Goal: Information Seeking & Learning: Learn about a topic

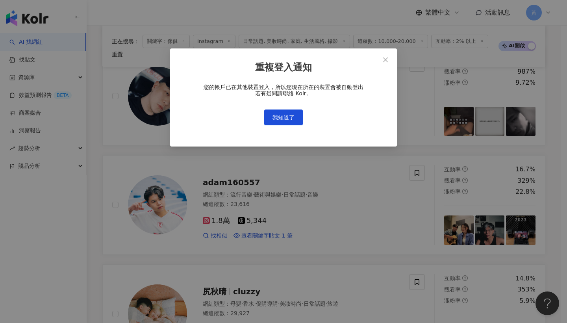
scroll to position [19, 0]
click at [387, 61] on icon "close" at bounding box center [385, 60] width 6 height 6
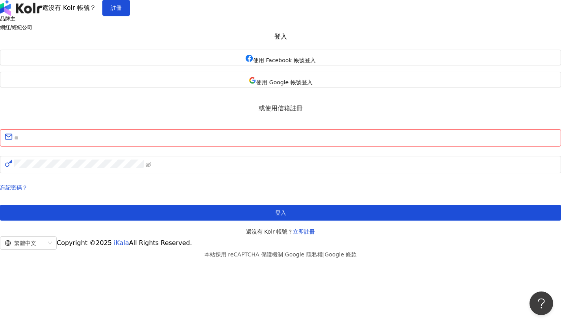
drag, startPoint x: 386, startPoint y: 60, endPoint x: 370, endPoint y: 79, distance: 25.1
click at [386, 60] on div "品牌主 網紅/經紀公司 登入 使用 Facebook 帳號登入 使用 Google 帳號登入 或使用信箱註冊 請填寫信箱 忘記密碼？ 登入 還沒有 Kolr …" at bounding box center [280, 126] width 561 height 220
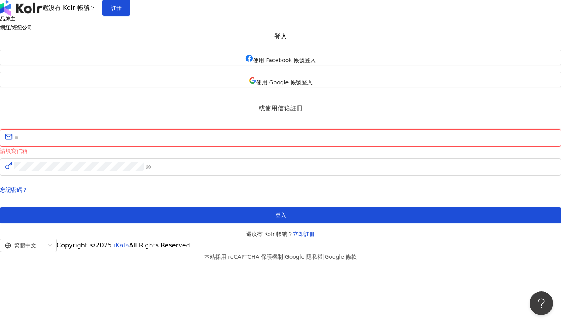
click at [328, 143] on input "text" at bounding box center [285, 138] width 542 height 10
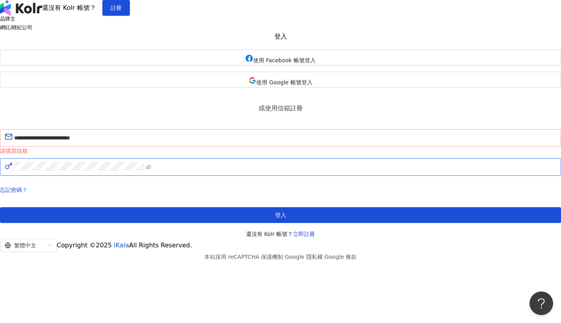
click at [280, 223] on button "登入" at bounding box center [280, 215] width 561 height 16
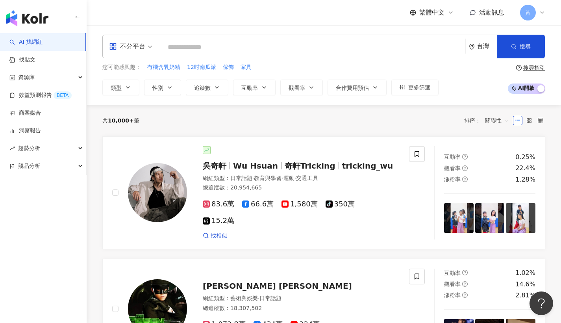
click at [119, 49] on div "不分平台" at bounding box center [127, 46] width 36 height 13
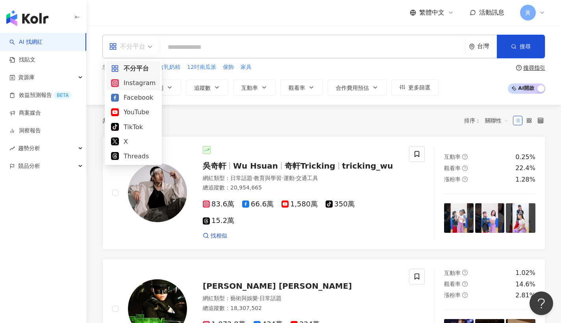
click at [129, 81] on div "Instagram" at bounding box center [133, 83] width 44 height 10
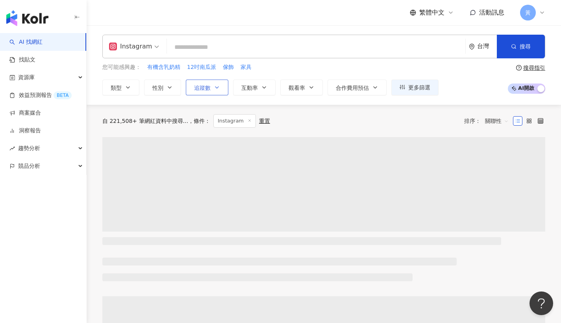
click at [209, 89] on span "追蹤數" at bounding box center [202, 88] width 17 height 6
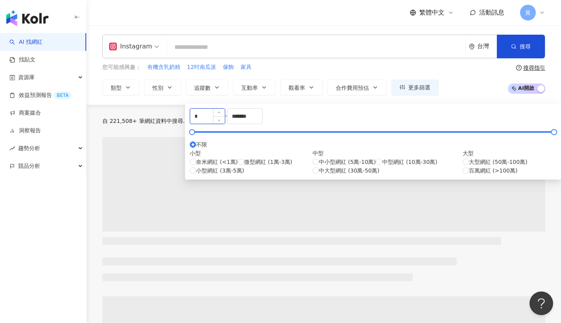
click at [211, 116] on input "*" at bounding box center [207, 116] width 35 height 15
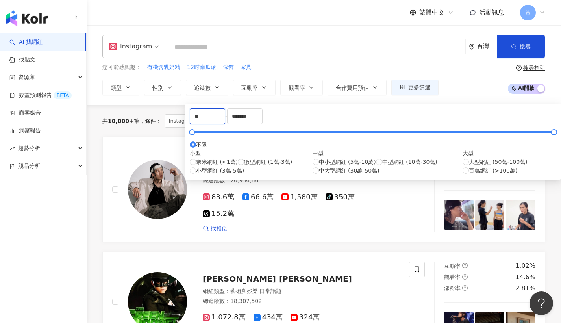
type input "*"
type input "*****"
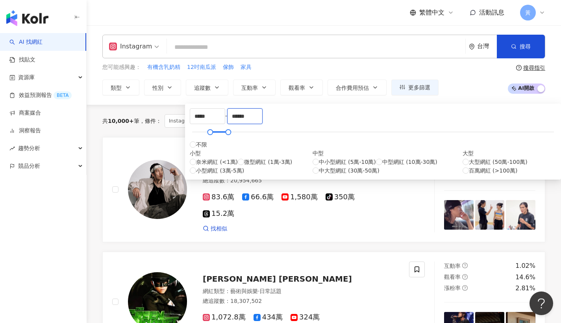
type input "******"
click at [464, 76] on div "您可能感興趣： 有機含乳奶精 12吋南瓜派 傢飾 家具 類型 性別 追蹤數 互動率 觀看率 合作費用預估 更多篩選 ***** - ****** 不限 小型 …" at bounding box center [323, 79] width 443 height 32
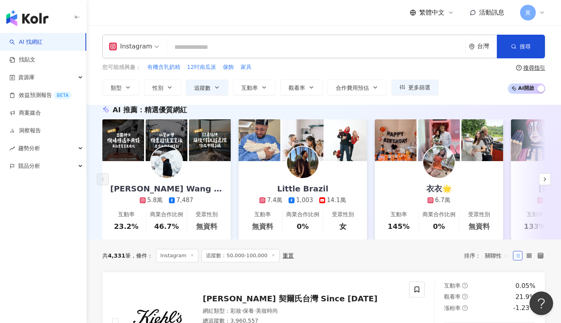
click at [257, 78] on div "您可能感興趣： 有機含乳奶精 12吋南瓜派 傢飾 家具 類型 性別 追蹤數 互動率 觀看率 合作費用預估 更多篩選 ***** - ****** 不限 小型 …" at bounding box center [270, 79] width 336 height 32
click at [256, 83] on button "互動率" at bounding box center [254, 88] width 43 height 16
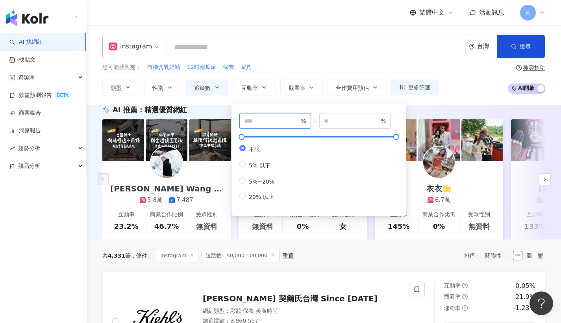
click at [253, 118] on input "number" at bounding box center [271, 121] width 55 height 9
type input "*"
click at [270, 52] on input "search" at bounding box center [316, 47] width 292 height 15
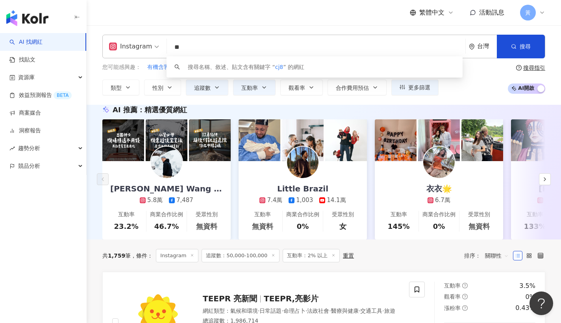
type input "*"
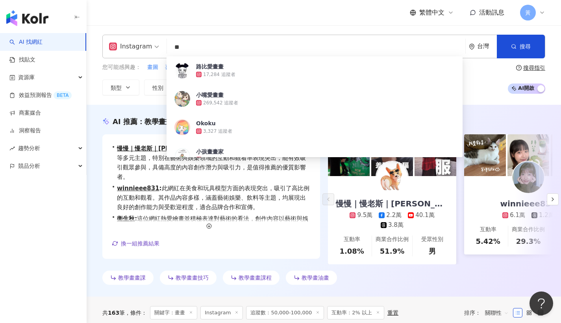
click at [291, 26] on div "Instagram ** 台灣 搜尋 64ab2e49-2948-422e-b3bf-23212fdce61b 路比愛畫畫 17,284 追蹤者 小嘴愛畫畫 …" at bounding box center [324, 65] width 474 height 80
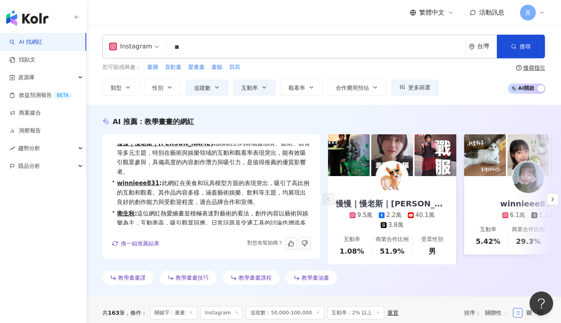
scroll to position [32, 0]
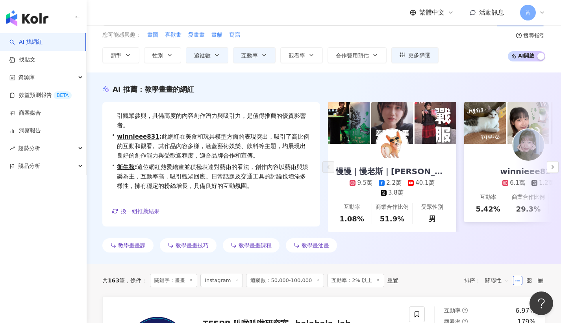
click at [504, 281] on span "關聯性" at bounding box center [497, 280] width 24 height 13
click at [489, 243] on div "互動率" at bounding box center [497, 242] width 19 height 9
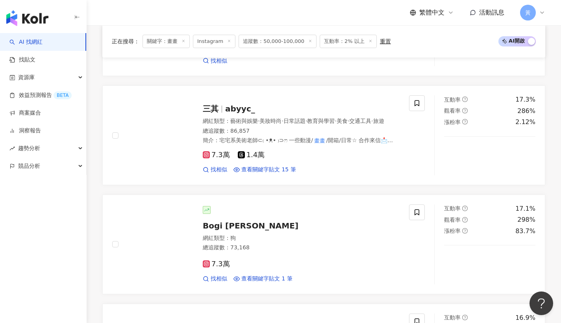
scroll to position [1233, 0]
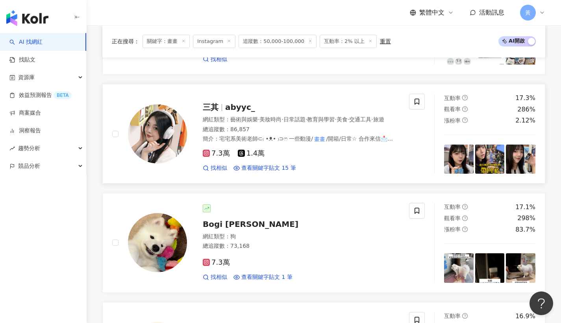
click at [222, 111] on div at bounding box center [222, 107] width 0 height 7
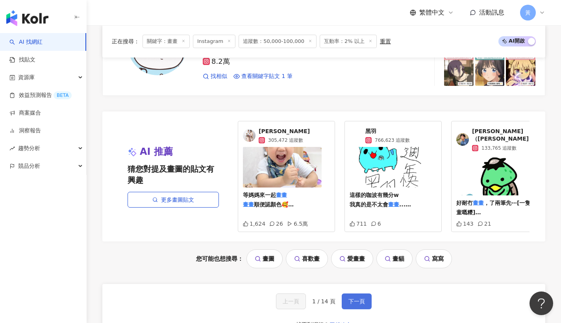
scroll to position [1627, 0]
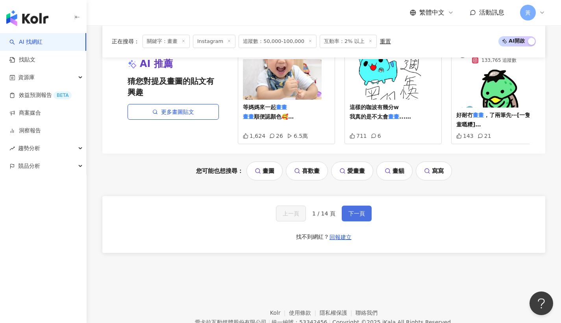
click at [343, 221] on button "下一頁" at bounding box center [357, 213] width 30 height 16
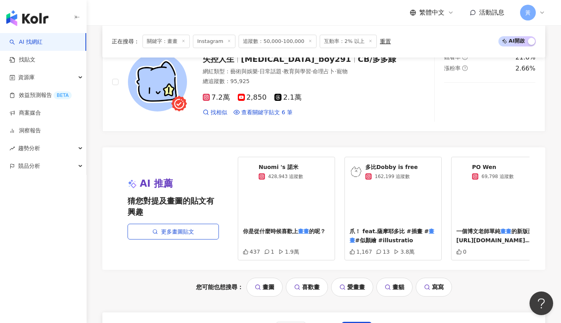
scroll to position [1542, 0]
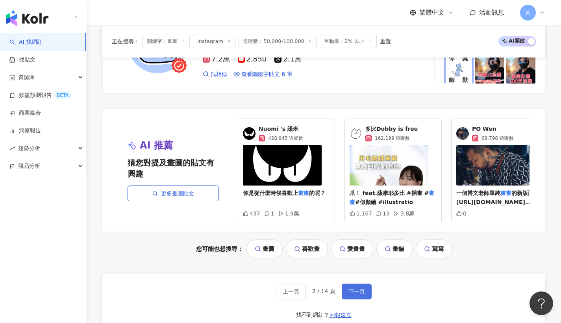
click at [350, 293] on button "下一頁" at bounding box center [357, 291] width 30 height 16
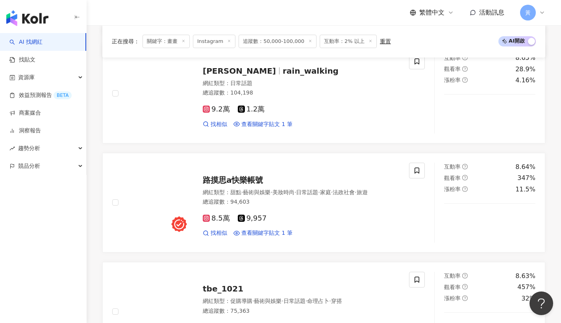
scroll to position [1653, 0]
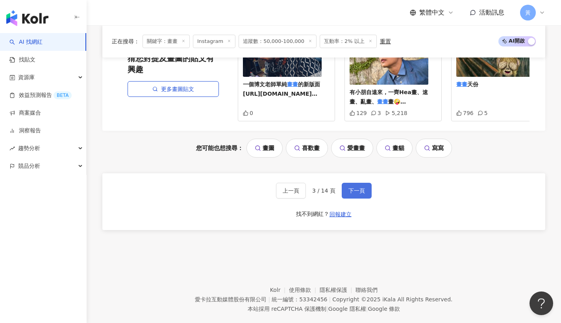
click at [362, 183] on button "下一頁" at bounding box center [357, 191] width 30 height 16
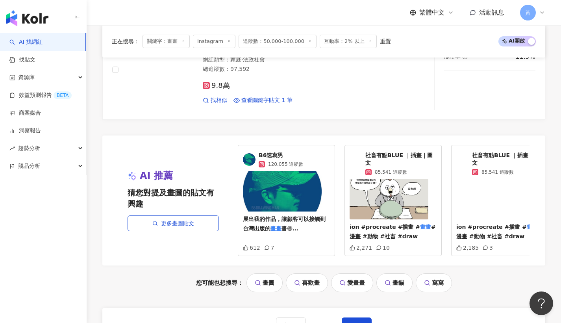
scroll to position [1662, 0]
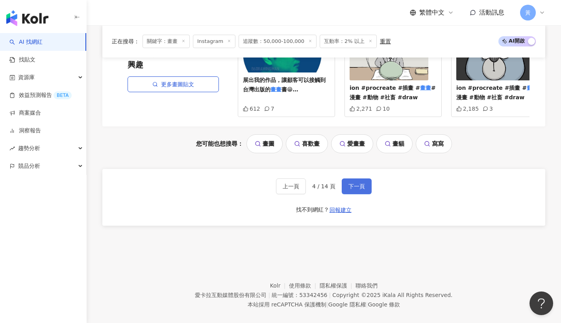
click at [349, 185] on span "下一頁" at bounding box center [356, 186] width 17 height 6
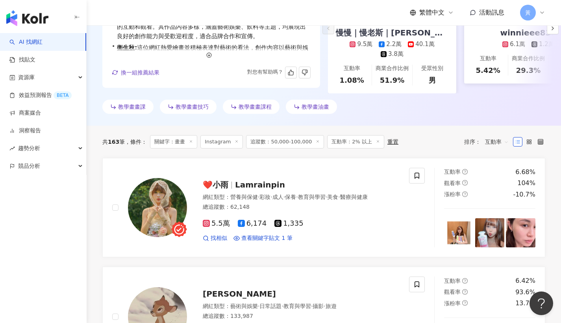
scroll to position [0, 0]
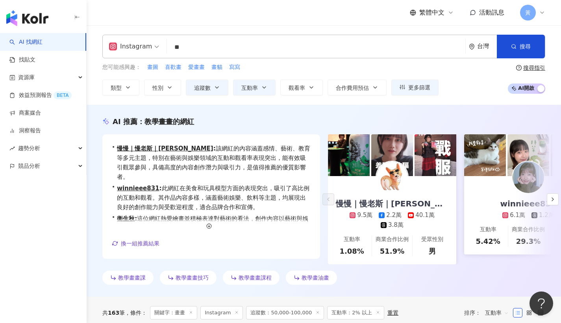
click at [191, 48] on input "**" at bounding box center [316, 47] width 292 height 15
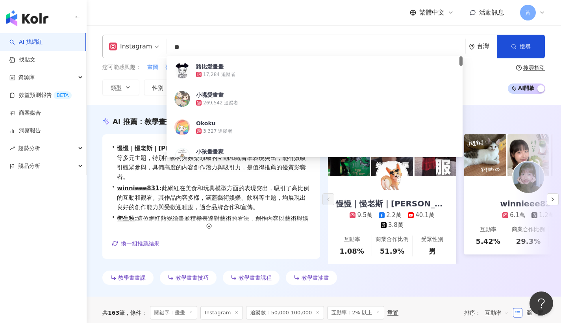
type input "*"
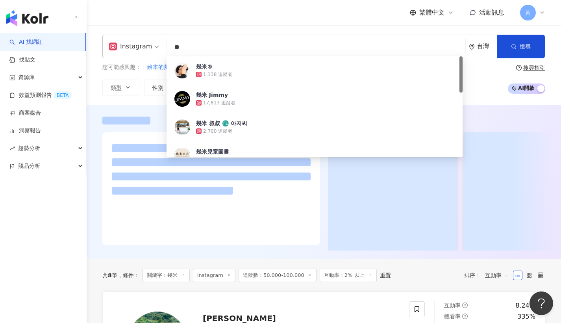
click at [202, 15] on div "繁體中文 活動訊息 黃" at bounding box center [323, 12] width 443 height 25
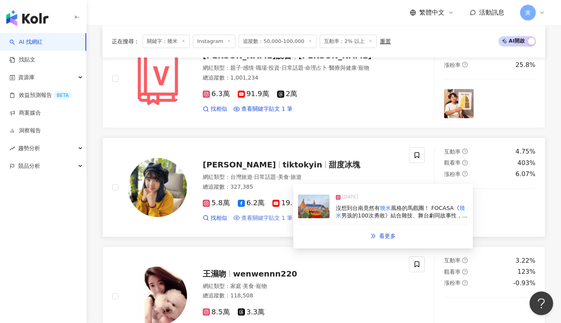
scroll to position [460, 0]
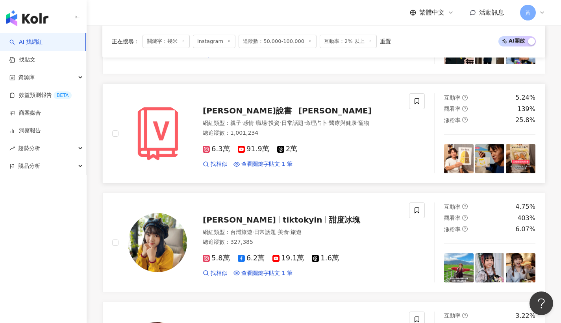
click at [295, 108] on div at bounding box center [295, 110] width 0 height 7
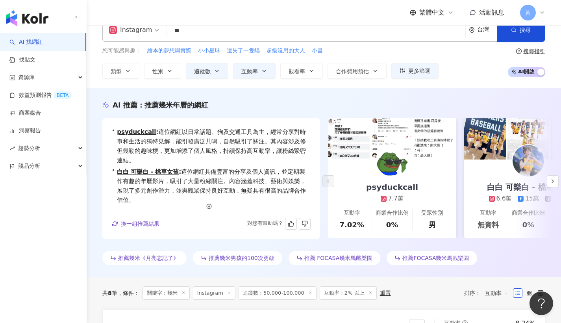
scroll to position [0, 0]
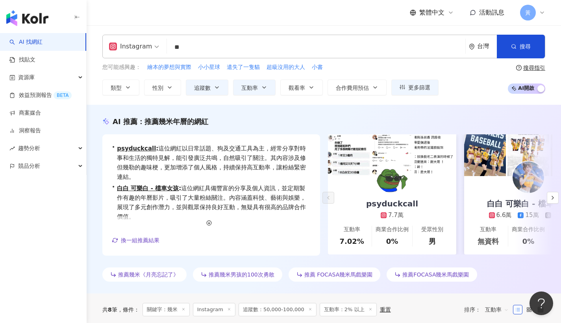
click at [203, 48] on input "**" at bounding box center [316, 47] width 292 height 15
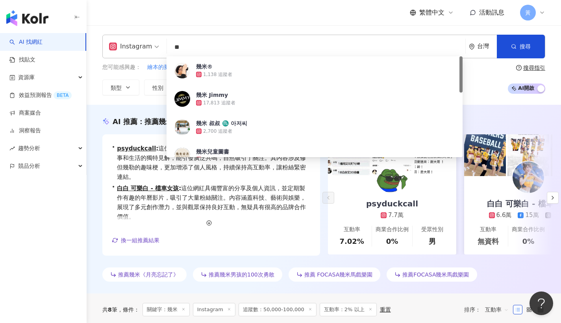
type input "*"
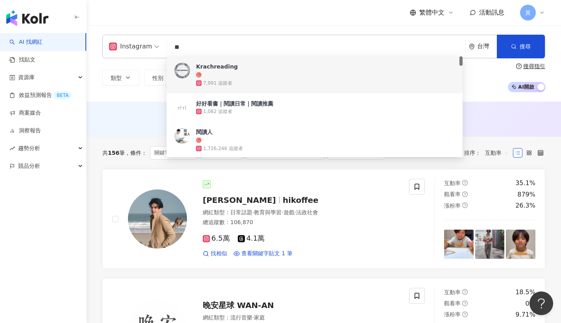
click at [119, 89] on div "類型 性別 追蹤數 互動率 觀看率 合作費用預估 更多篩選 ***** - ****** 不限 小型 奈米網紅 (<1萬) 微型網紅 (1萬-3萬) 小型網紅…" at bounding box center [323, 77] width 443 height 29
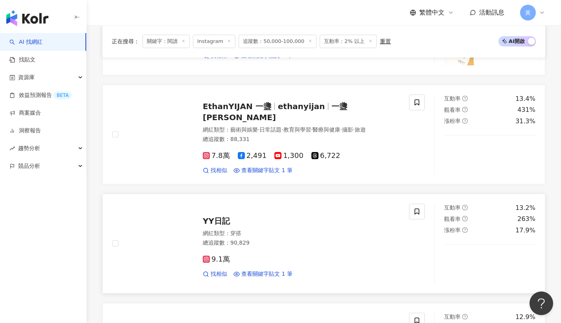
scroll to position [746, 0]
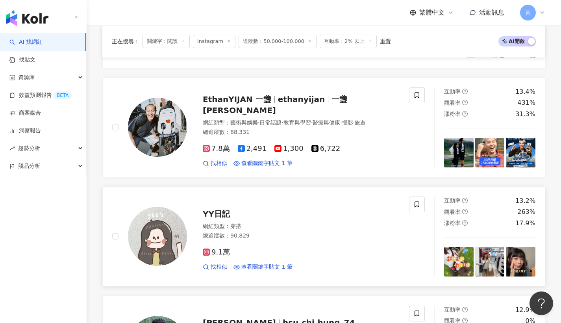
click at [226, 211] on span "YY日記" at bounding box center [216, 213] width 27 height 9
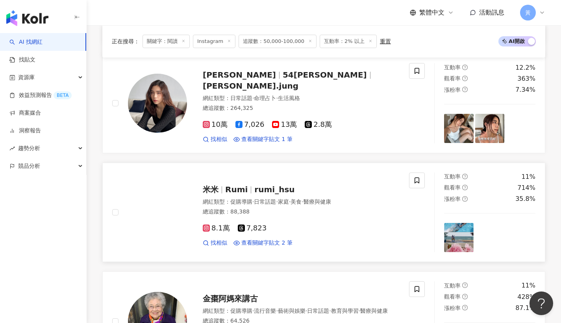
scroll to position [1144, 0]
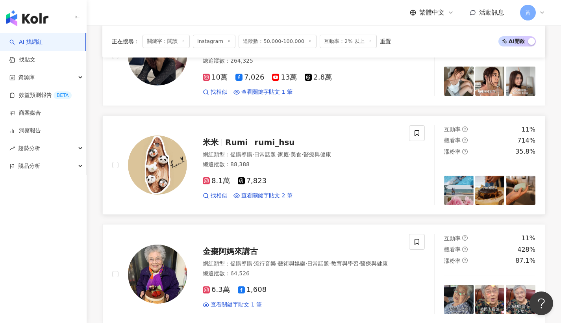
click at [222, 137] on span "米米" at bounding box center [214, 141] width 22 height 9
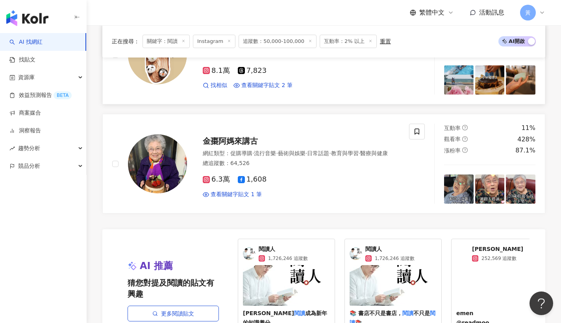
scroll to position [1312, 0]
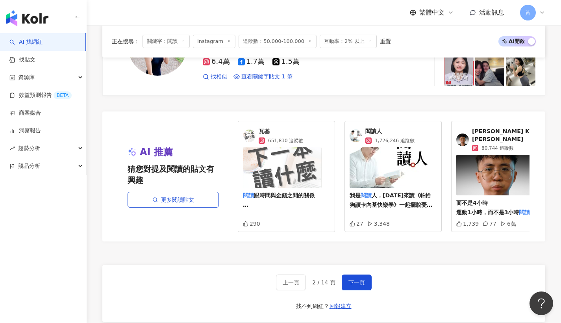
scroll to position [1430, 0]
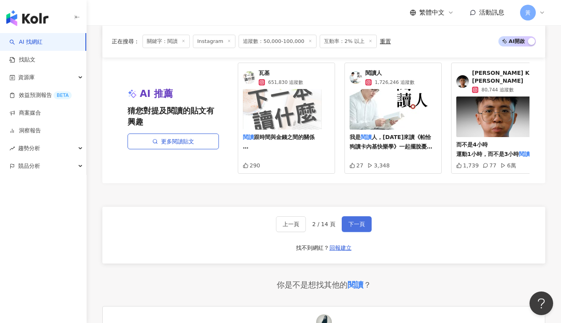
click at [348, 221] on span "下一頁" at bounding box center [356, 224] width 17 height 6
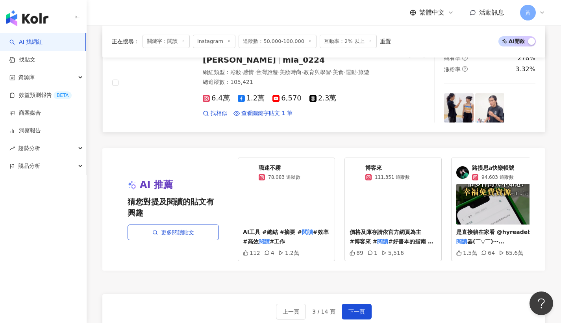
scroll to position [1416, 0]
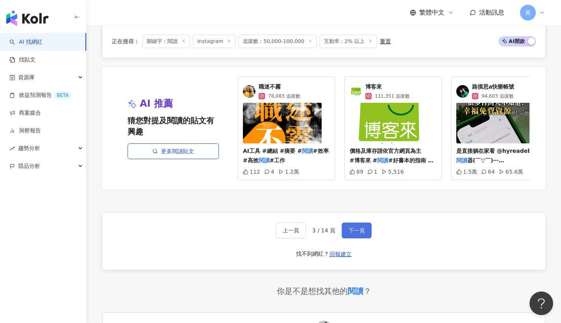
click at [352, 228] on span "下一頁" at bounding box center [356, 230] width 17 height 6
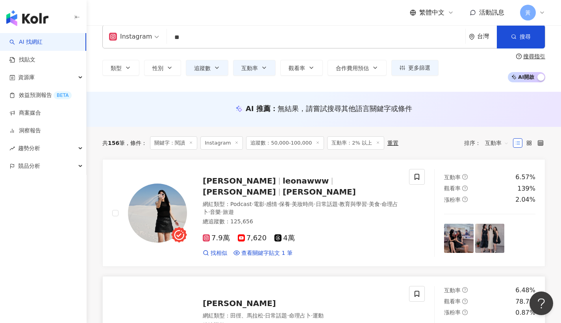
scroll to position [56, 0]
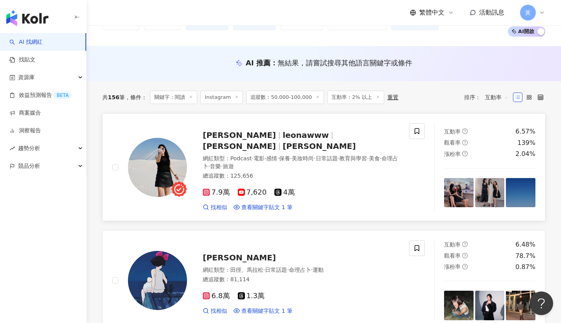
click at [274, 142] on div "Leona Wang leonawww 紫砂歐娜 歐娜 網紅類型 ： Podcast · 電影 · 感情 · 保養 · 美妝時尚 · 日常話題 · 教育與學習…" at bounding box center [293, 167] width 213 height 88
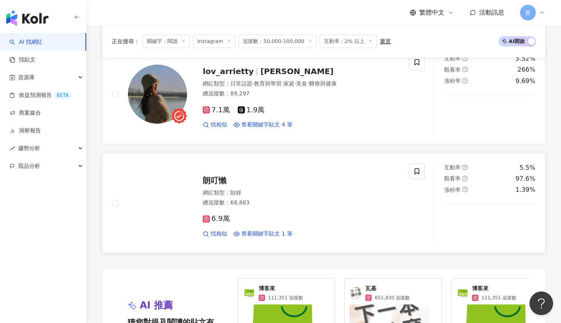
scroll to position [1470, 0]
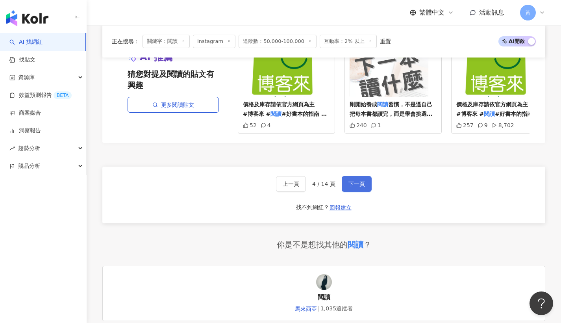
click at [360, 181] on span "下一頁" at bounding box center [356, 184] width 17 height 6
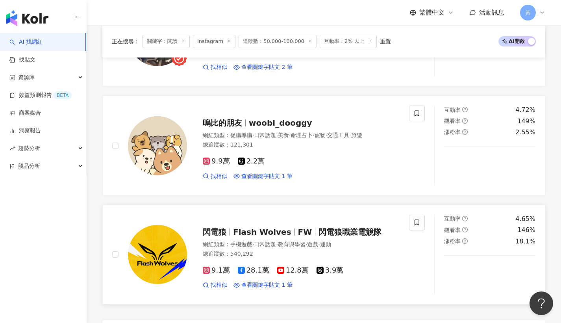
scroll to position [1387, 0]
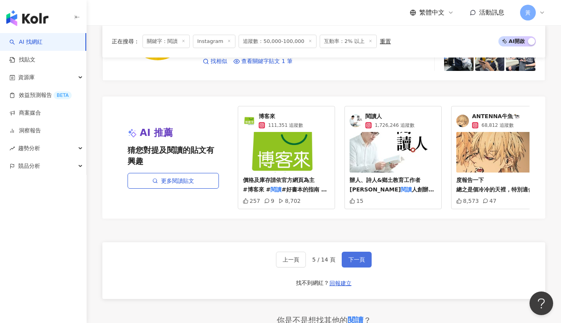
click at [348, 253] on button "下一頁" at bounding box center [357, 260] width 30 height 16
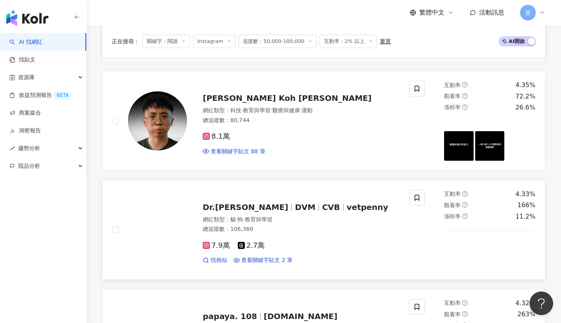
scroll to position [852, 0]
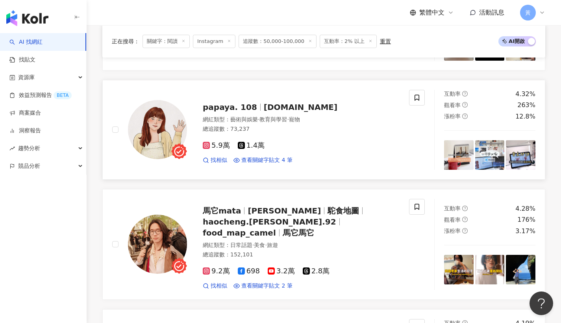
click at [234, 102] on span "papaya. 108" at bounding box center [230, 106] width 54 height 9
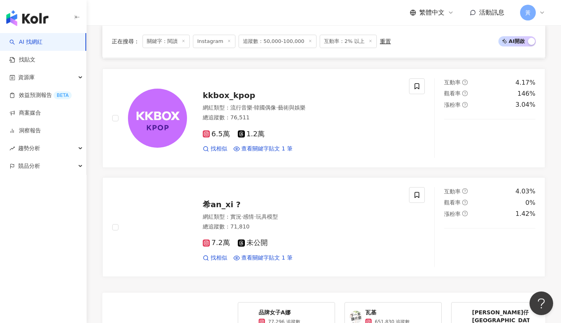
scroll to position [1340, 0]
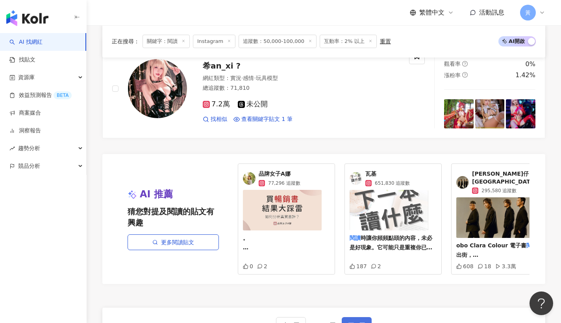
click at [363, 317] on button "下一頁" at bounding box center [357, 325] width 30 height 16
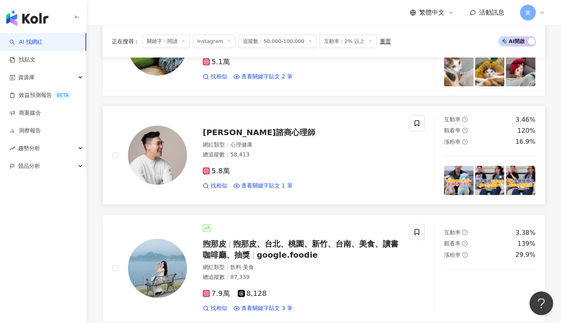
scroll to position [1418, 0]
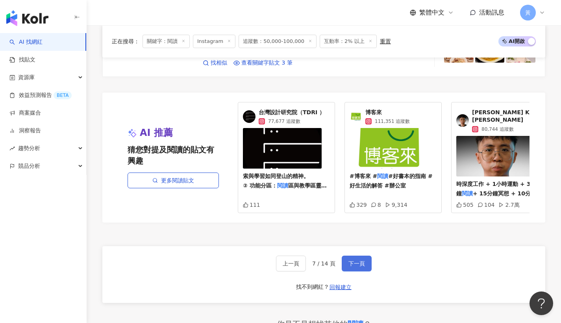
click at [364, 255] on button "下一頁" at bounding box center [357, 263] width 30 height 16
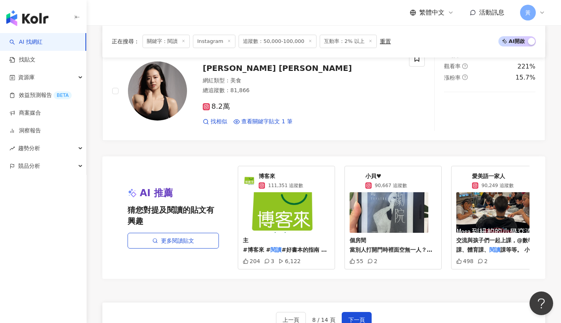
scroll to position [1376, 0]
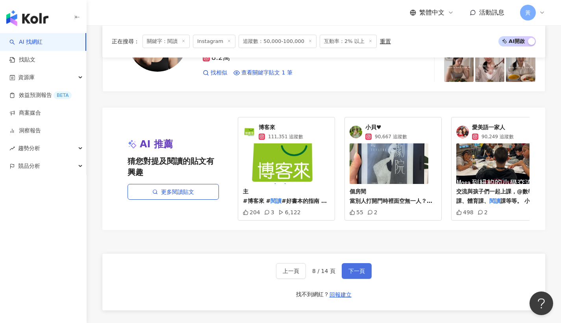
click at [344, 270] on button "下一頁" at bounding box center [357, 271] width 30 height 16
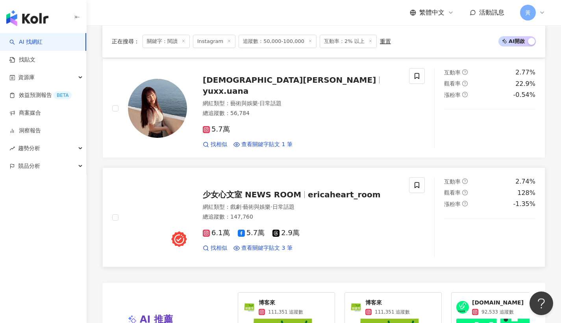
scroll to position [1351, 0]
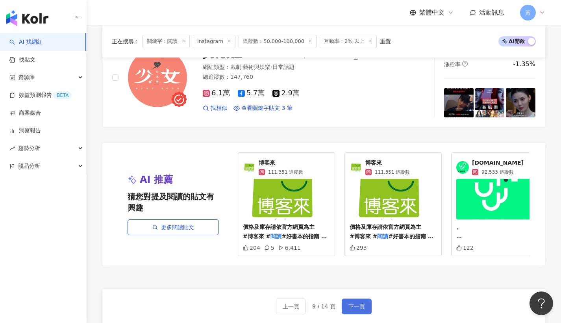
click at [354, 300] on button "下一頁" at bounding box center [357, 306] width 30 height 16
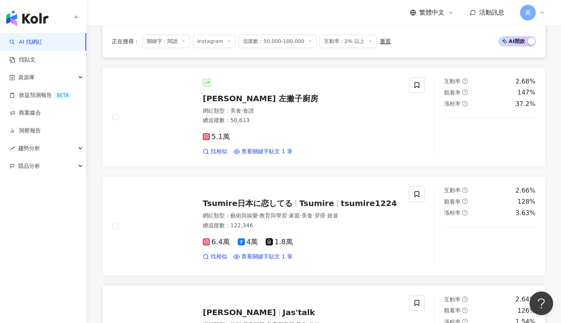
scroll to position [445, 0]
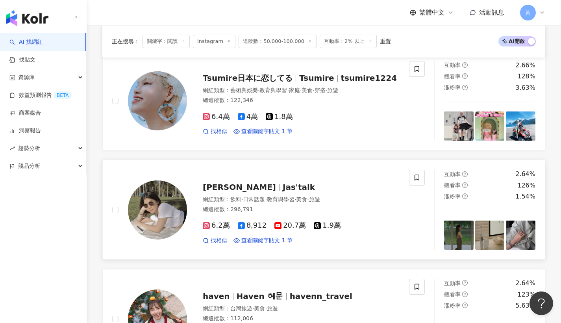
click at [223, 188] on span "Jasmine" at bounding box center [239, 186] width 73 height 9
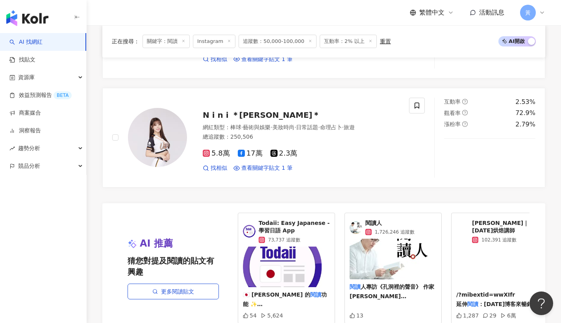
scroll to position [1436, 0]
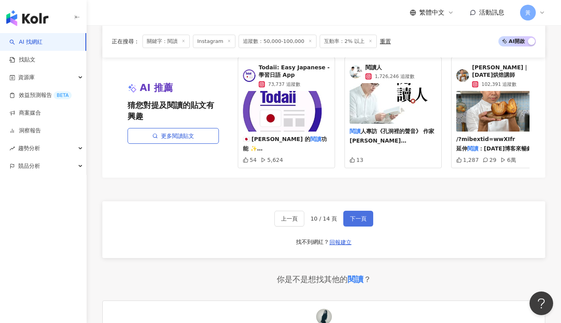
click at [352, 218] on span "下一頁" at bounding box center [358, 218] width 17 height 6
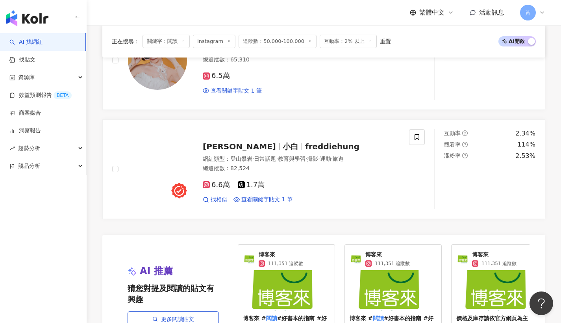
scroll to position [1375, 0]
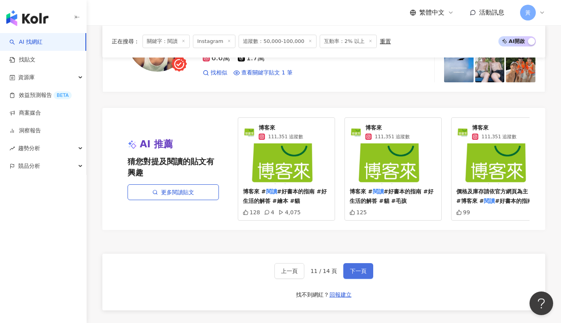
click at [354, 268] on span "下一頁" at bounding box center [358, 271] width 17 height 6
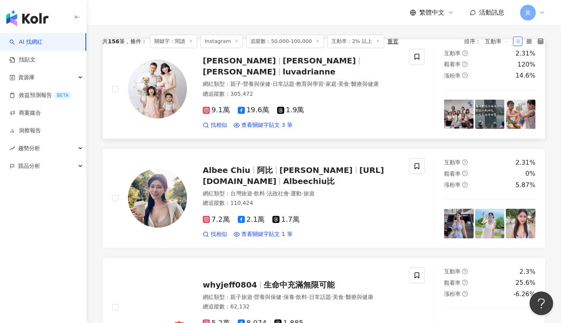
scroll to position [0, 0]
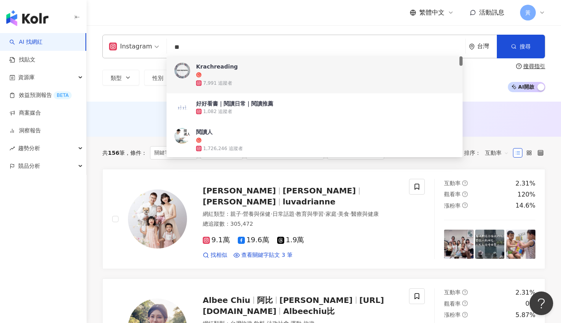
click at [194, 47] on input "**" at bounding box center [316, 47] width 292 height 15
type input "*"
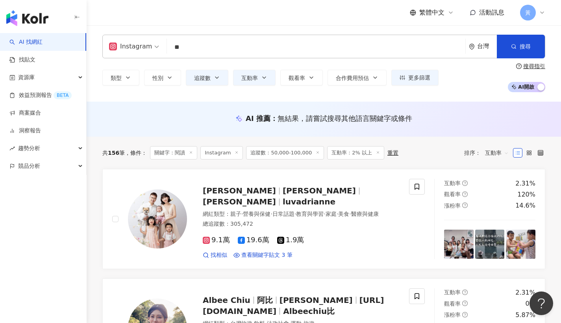
type input "*"
type input "**"
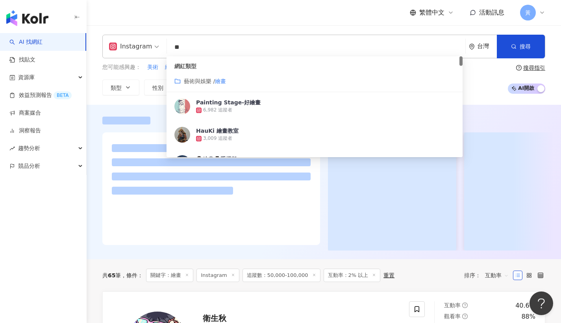
click at [217, 22] on div "繁體中文 活動訊息 黃" at bounding box center [323, 12] width 443 height 25
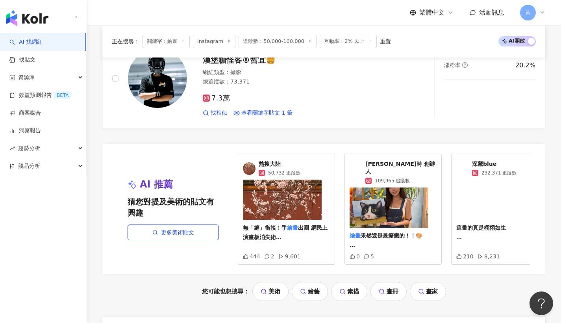
scroll to position [1545, 0]
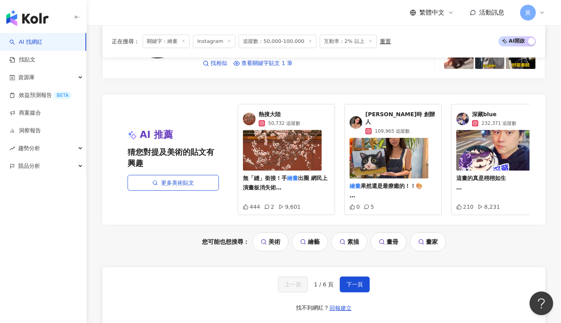
click at [349, 287] on div "上一頁 1 / 6 頁 下一頁 找不到網紅？ 回報建立" at bounding box center [323, 295] width 443 height 57
click at [356, 281] on span "下一頁" at bounding box center [354, 284] width 17 height 6
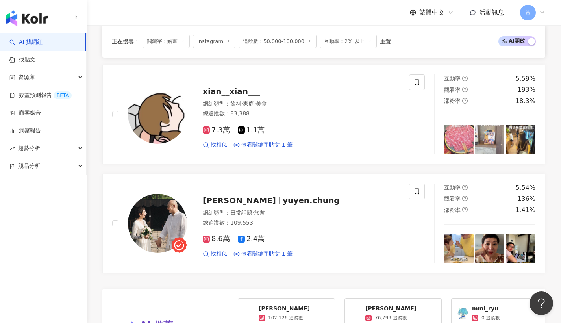
scroll to position [1503, 0]
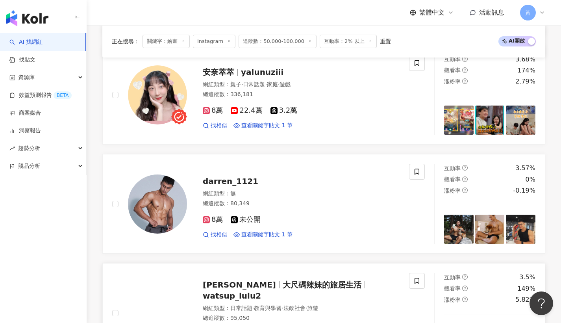
scroll to position [1507, 0]
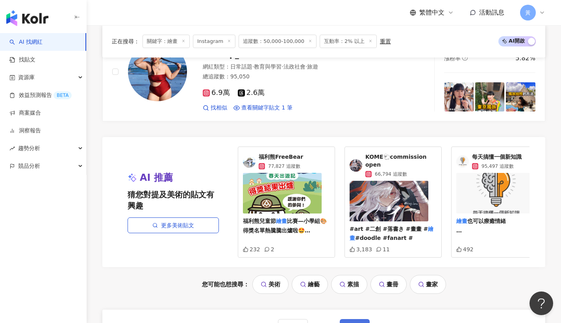
click at [348, 319] on button "下一頁" at bounding box center [355, 327] width 30 height 16
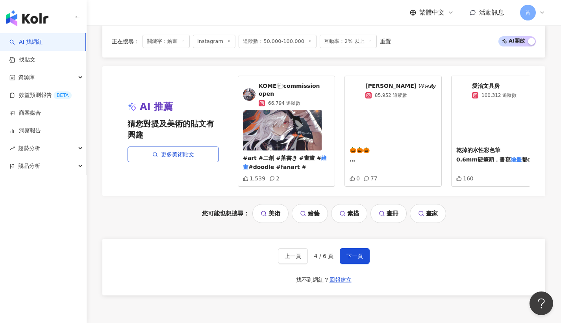
scroll to position [1651, 0]
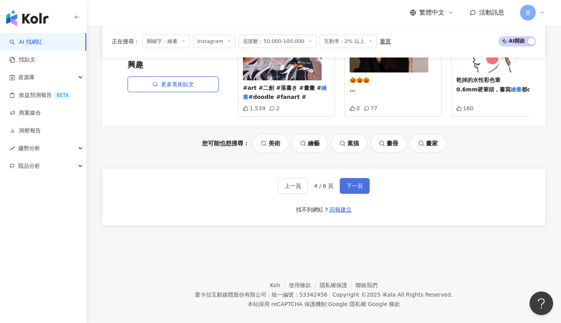
click at [352, 180] on button "下一頁" at bounding box center [355, 186] width 30 height 16
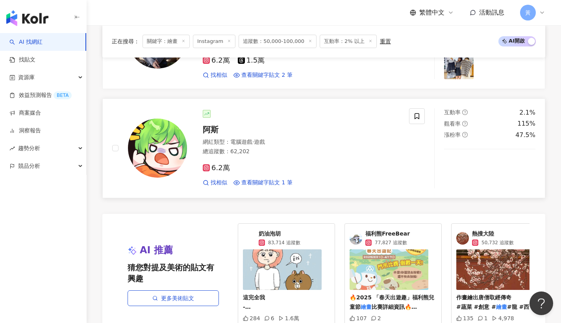
scroll to position [1556, 0]
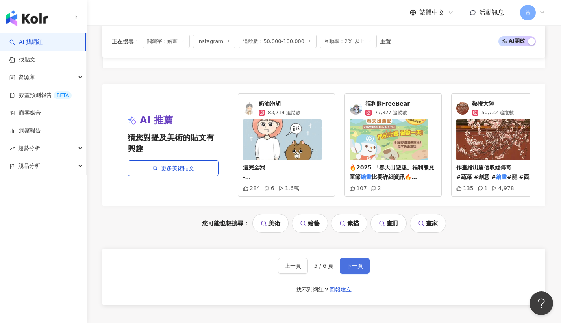
click at [354, 270] on button "下一頁" at bounding box center [355, 266] width 30 height 16
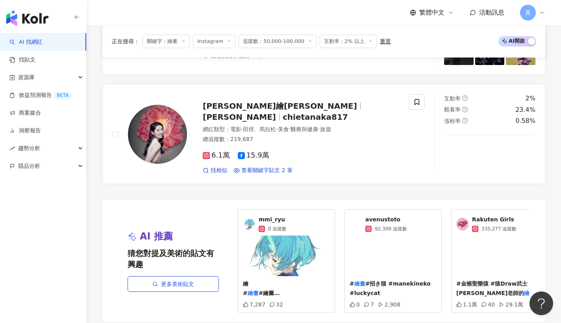
scroll to position [785, 0]
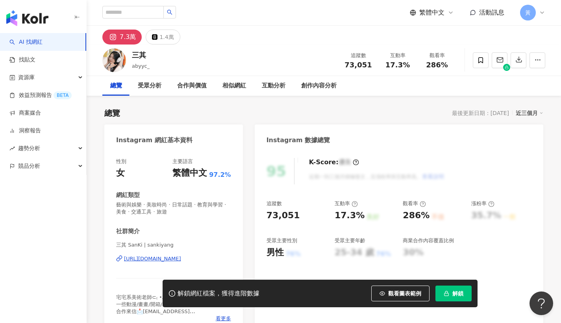
click at [181, 257] on div "https://www.instagram.com/sankiyang/" at bounding box center [152, 258] width 57 height 7
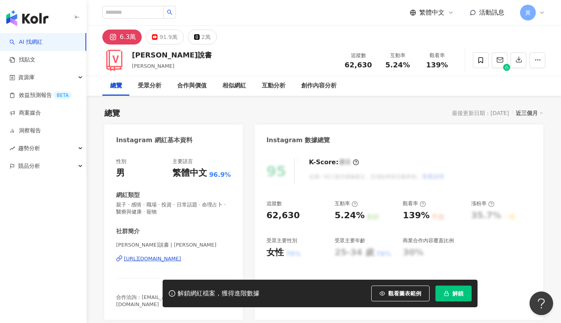
click at [174, 257] on div "https://www.instagram.com/vincent_reading/" at bounding box center [152, 258] width 57 height 7
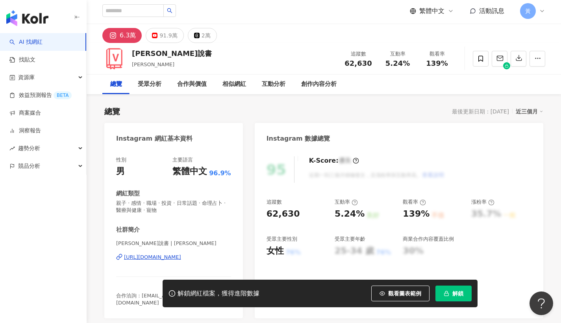
scroll to position [11, 0]
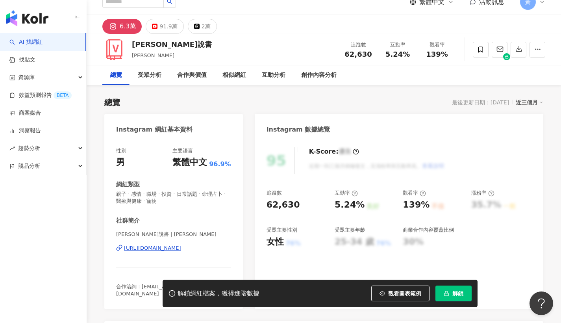
click at [154, 246] on div "https://www.instagram.com/vincent_reading/" at bounding box center [152, 247] width 57 height 7
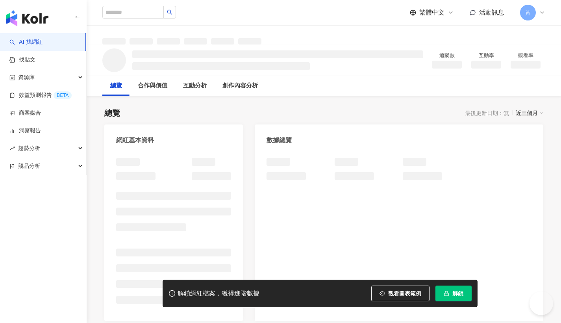
click at [254, 4] on div "繁體中文 活動訊息 黃" at bounding box center [323, 12] width 443 height 25
